Goal: Task Accomplishment & Management: Manage account settings

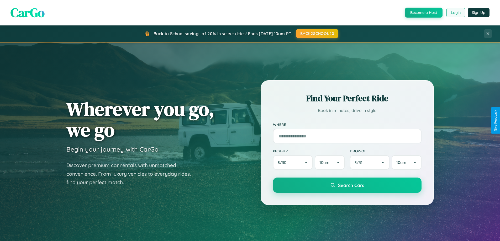
click at [456, 13] on button "Login" at bounding box center [456, 12] width 19 height 9
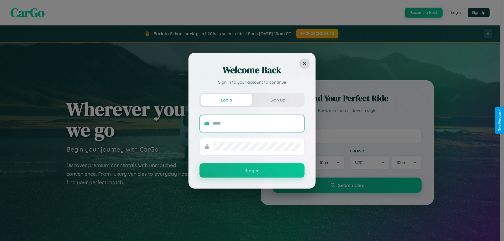
click at [256, 123] on input "text" at bounding box center [256, 123] width 87 height 8
type input "**********"
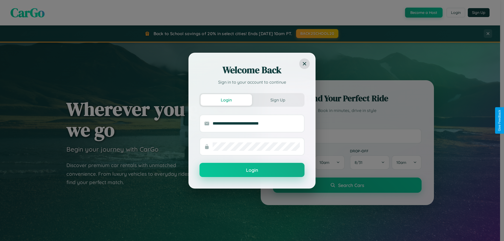
click at [252, 170] on button "Login" at bounding box center [252, 170] width 105 height 14
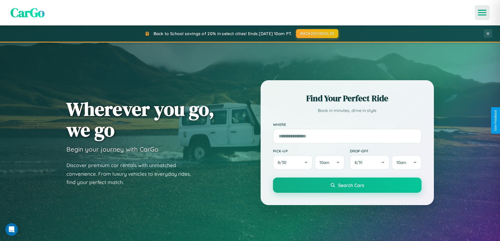
click at [482, 13] on icon "Open menu" at bounding box center [483, 12] width 8 height 5
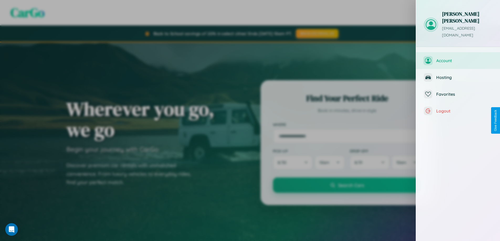
click at [458, 58] on span "Account" at bounding box center [464, 60] width 56 height 5
